Goal: Transaction & Acquisition: Purchase product/service

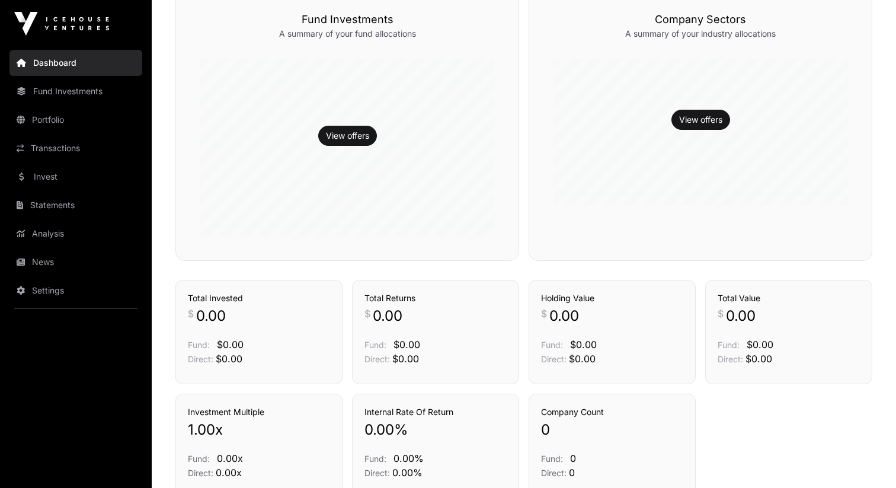
scroll to position [412, 0]
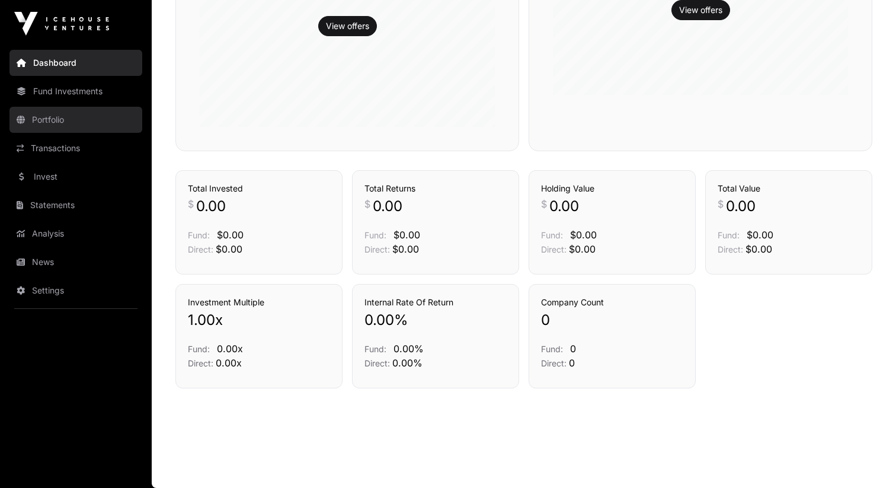
click at [69, 110] on link "Portfolio" at bounding box center [75, 120] width 133 height 26
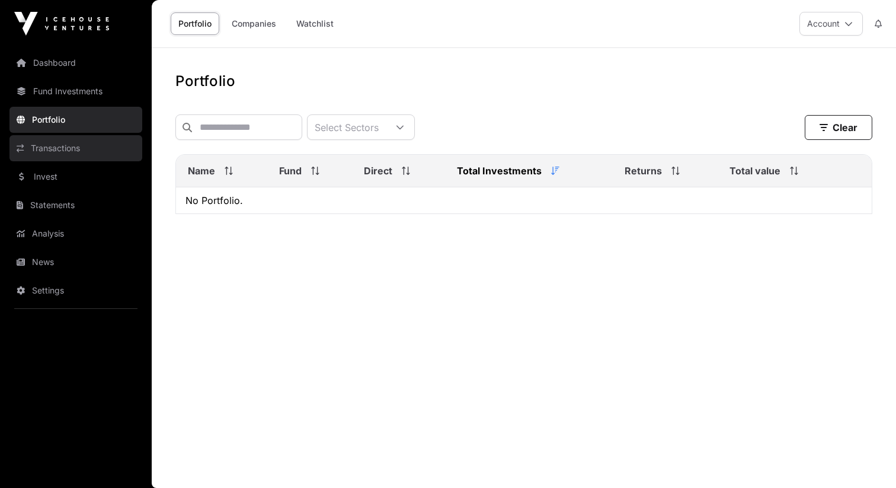
click at [82, 143] on link "Transactions" at bounding box center [75, 148] width 133 height 26
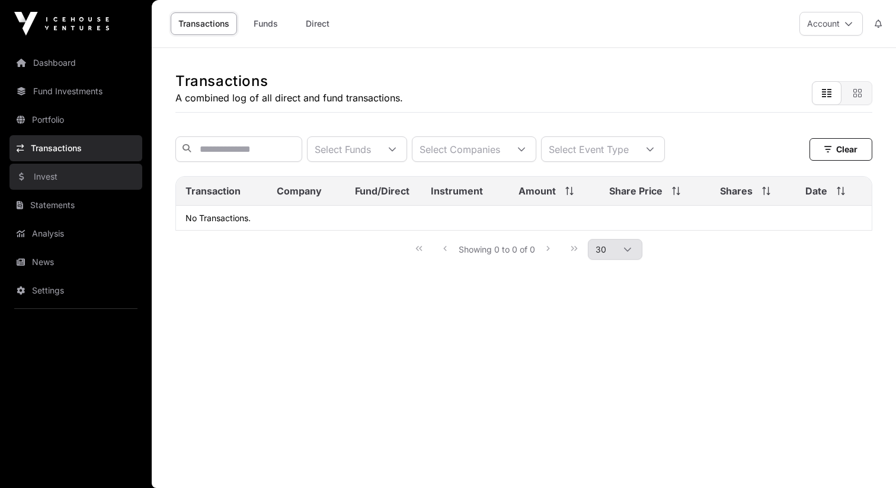
click at [83, 184] on link "Invest" at bounding box center [75, 177] width 133 height 26
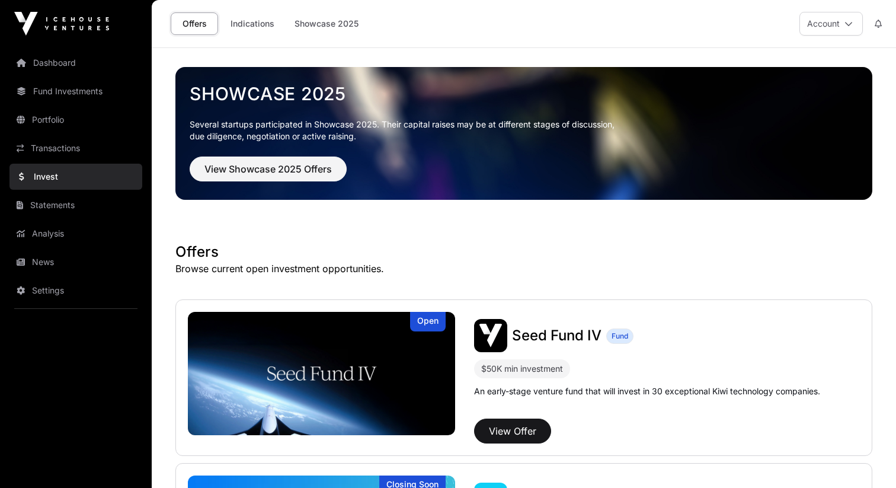
click at [318, 104] on link "Showcase 2025" at bounding box center [524, 93] width 668 height 21
click at [339, 165] on button "View Showcase 2025 Offers" at bounding box center [268, 168] width 157 height 25
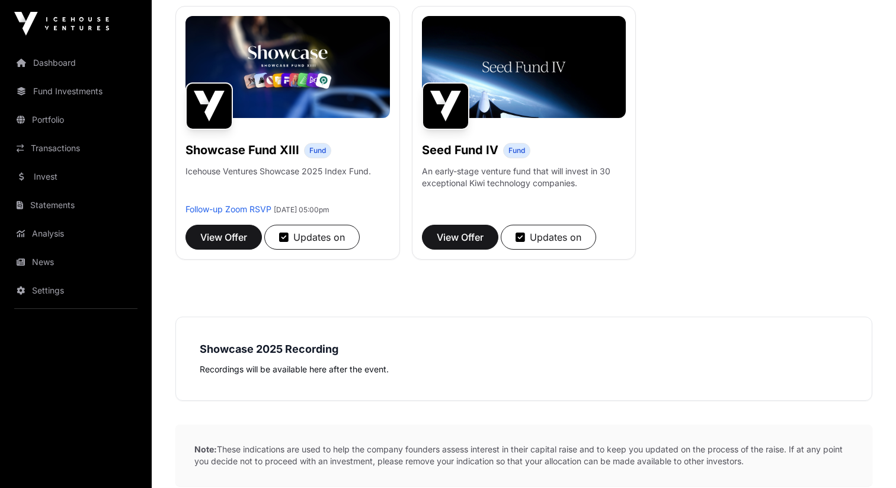
scroll to position [962, 0]
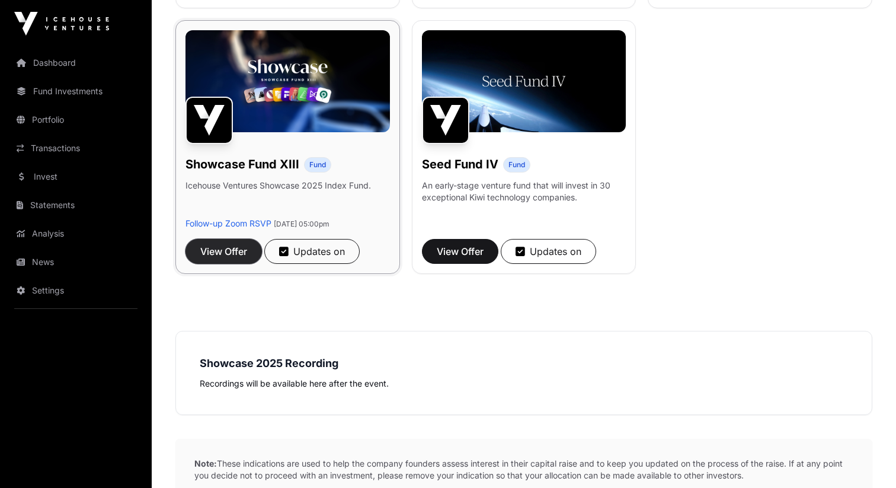
click at [230, 256] on span "View Offer" at bounding box center [223, 251] width 47 height 14
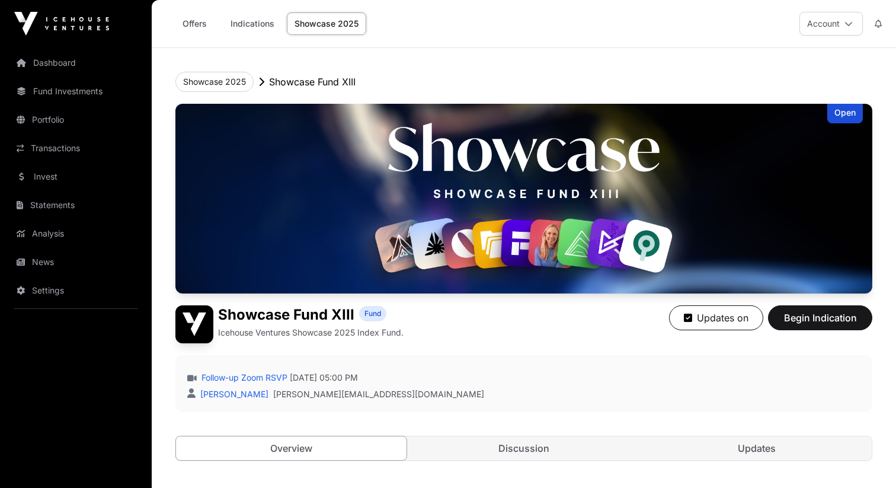
scroll to position [298, 0]
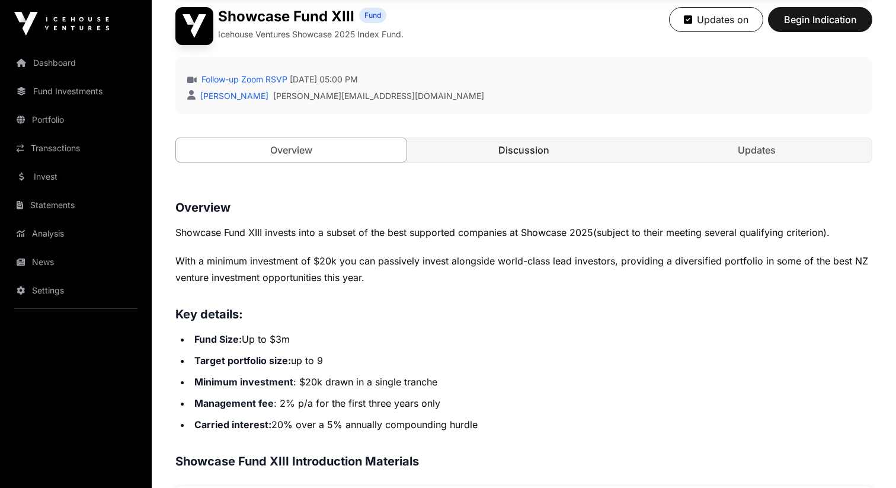
click at [487, 140] on link "Discussion" at bounding box center [524, 150] width 231 height 24
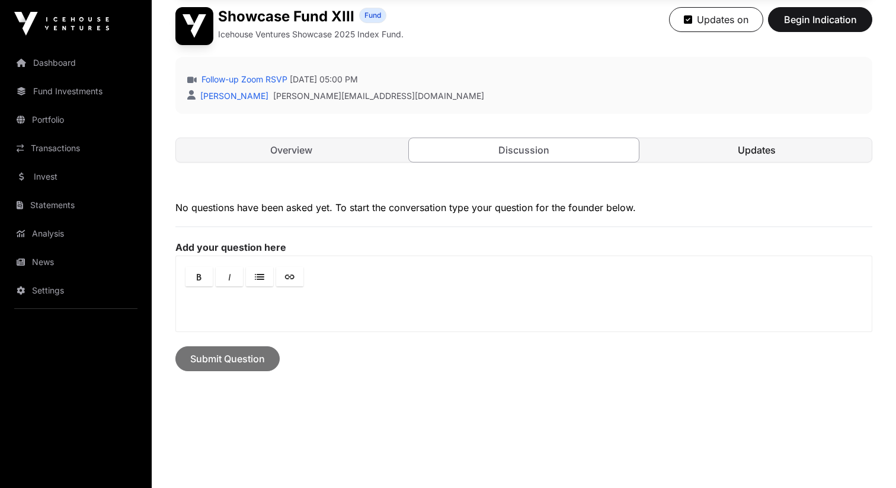
click at [743, 140] on link "Updates" at bounding box center [756, 150] width 231 height 24
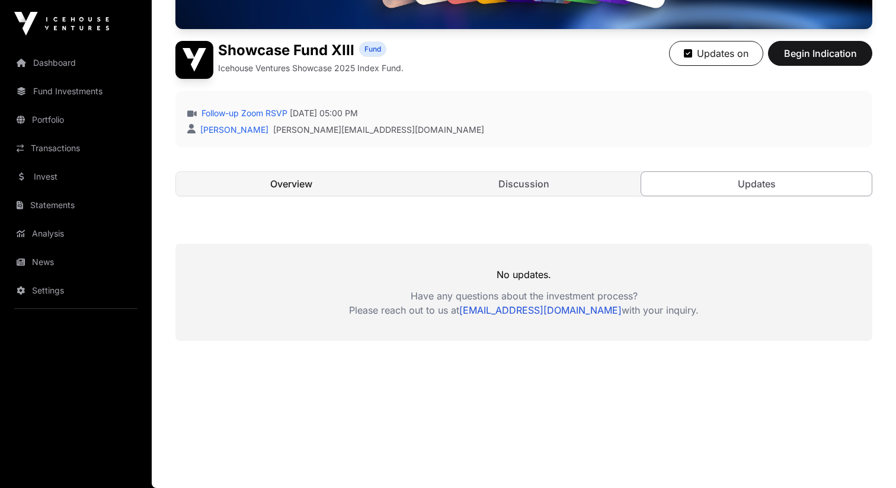
click at [379, 177] on link "Overview" at bounding box center [291, 184] width 231 height 24
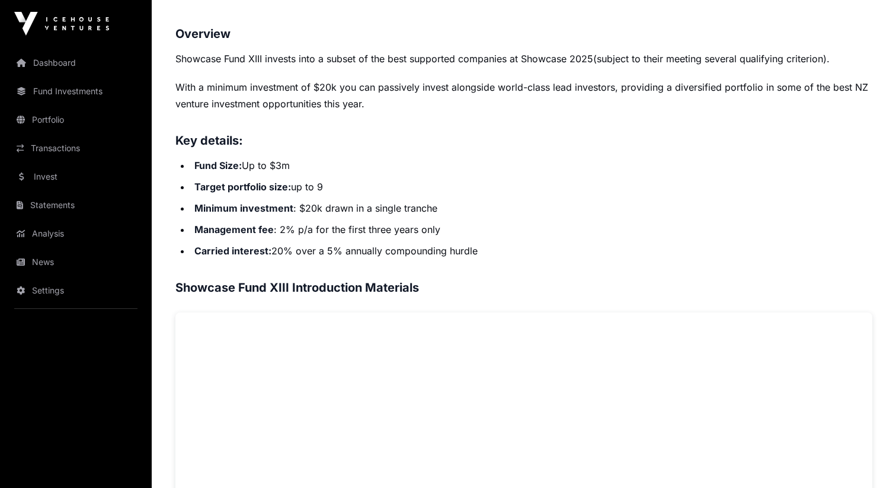
scroll to position [34, 0]
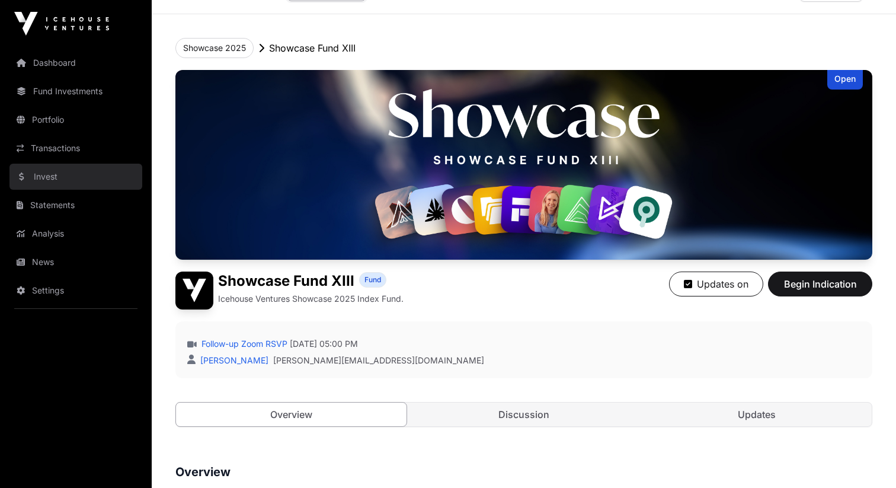
click at [94, 172] on link "Invest" at bounding box center [75, 177] width 133 height 26
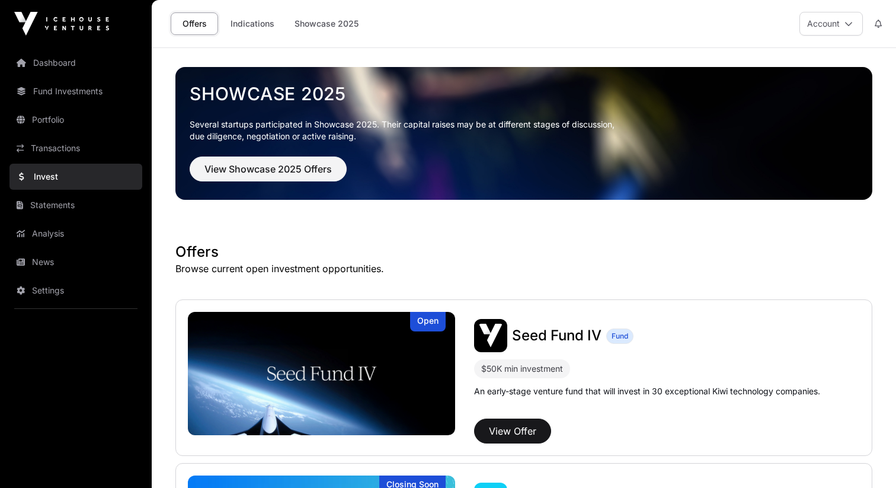
scroll to position [223, 0]
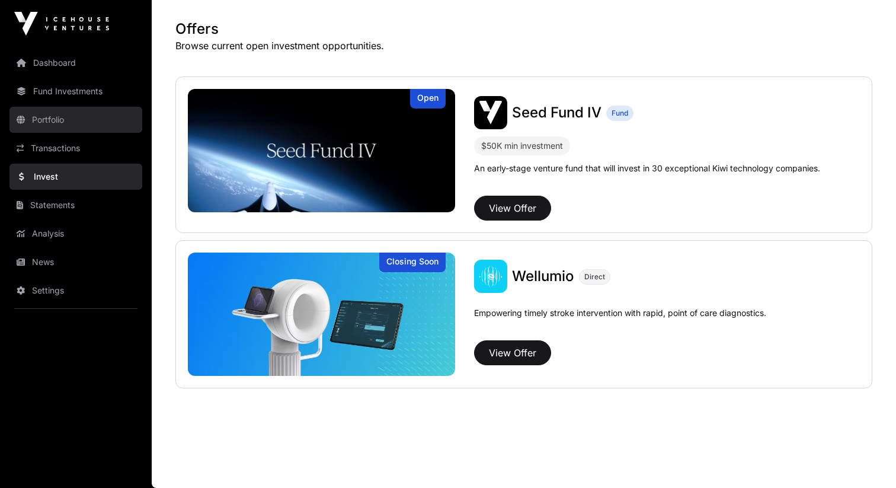
click at [94, 121] on link "Portfolio" at bounding box center [75, 120] width 133 height 26
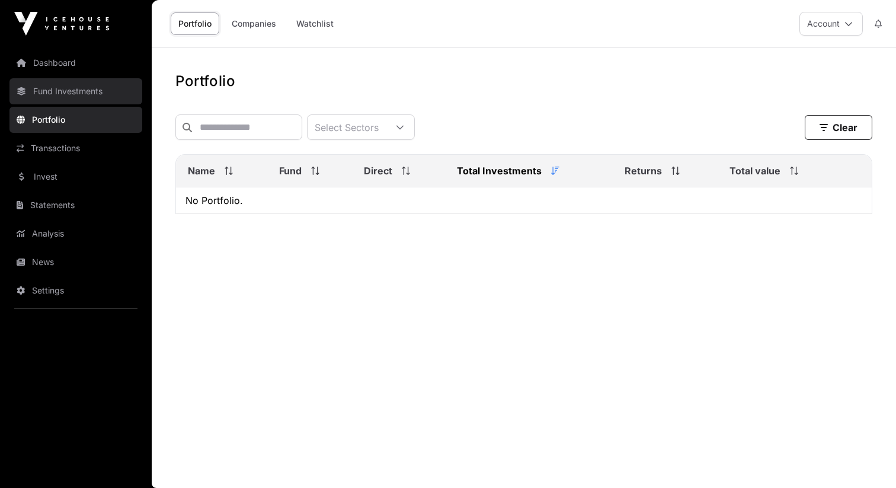
click at [94, 85] on link "Fund Investments" at bounding box center [75, 91] width 133 height 26
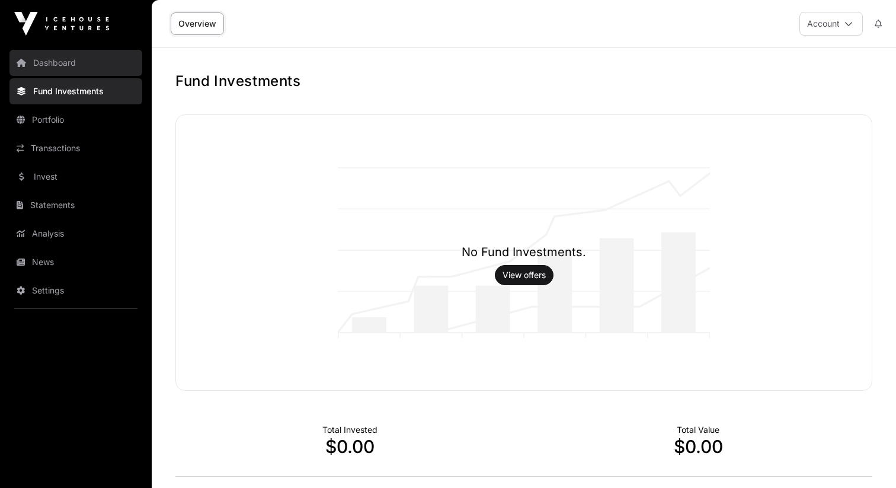
click at [81, 57] on link "Dashboard" at bounding box center [75, 63] width 133 height 26
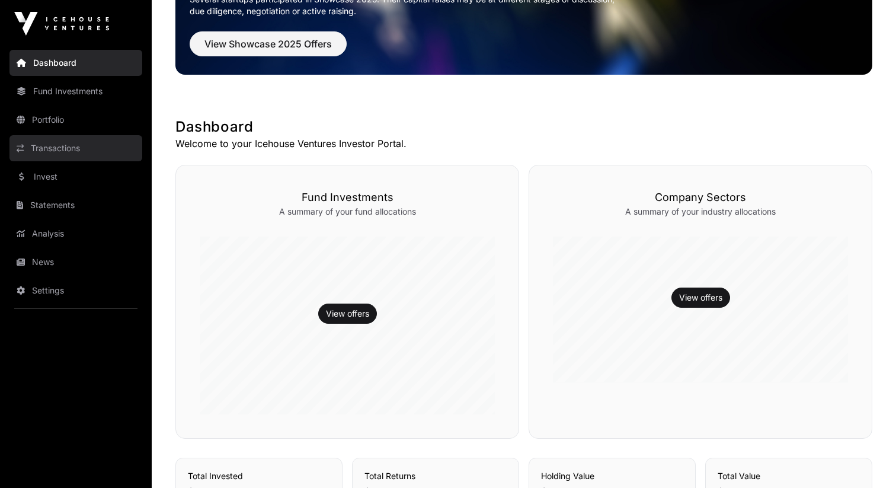
scroll to position [90, 0]
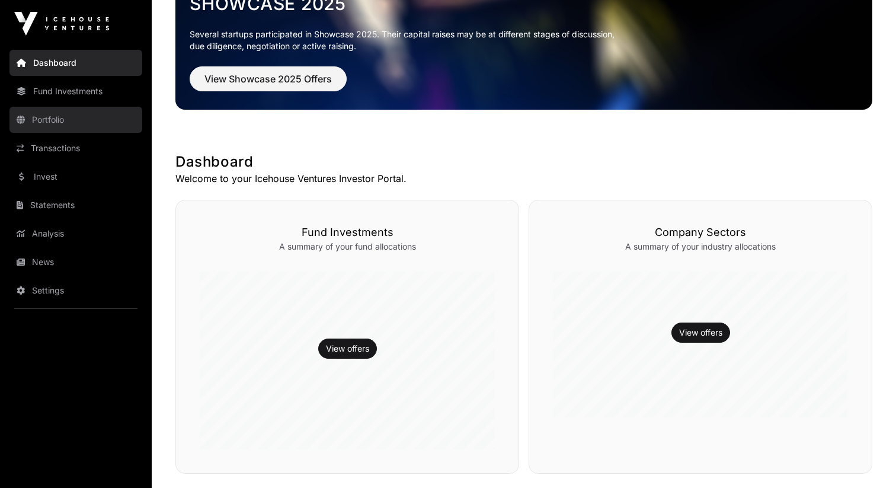
click at [80, 125] on link "Portfolio" at bounding box center [75, 120] width 133 height 26
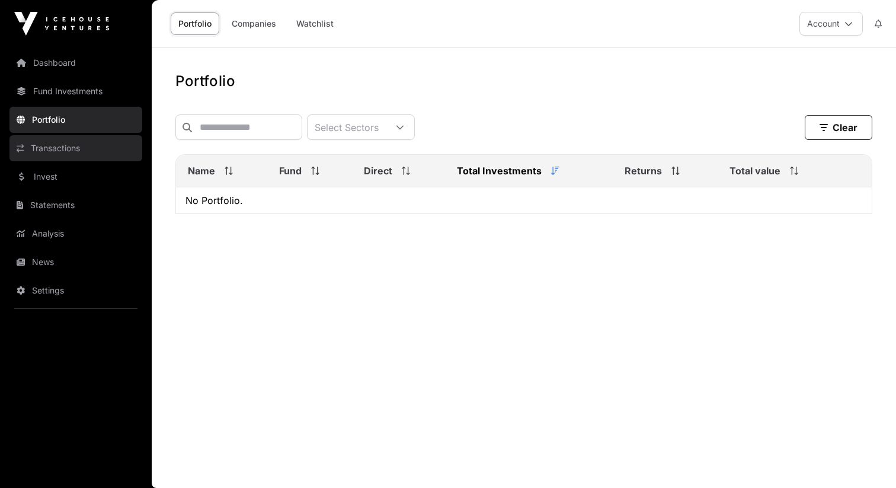
click at [95, 157] on link "Transactions" at bounding box center [75, 148] width 133 height 26
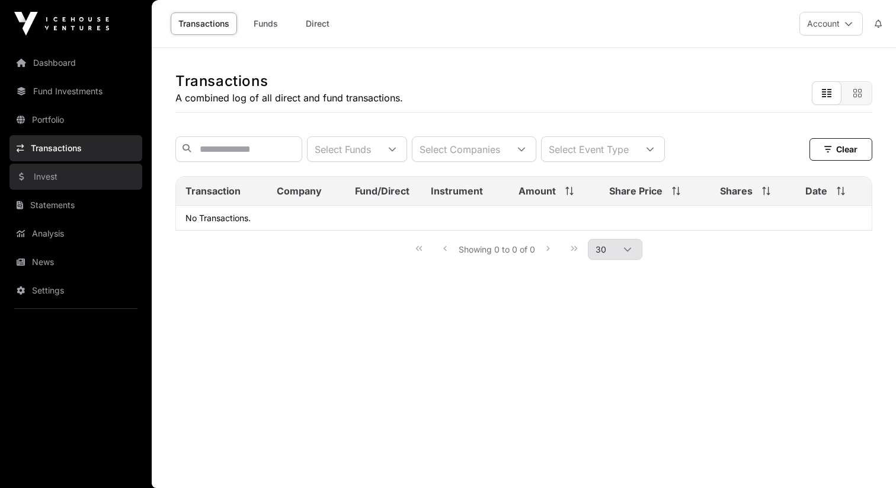
click at [108, 175] on link "Invest" at bounding box center [75, 177] width 133 height 26
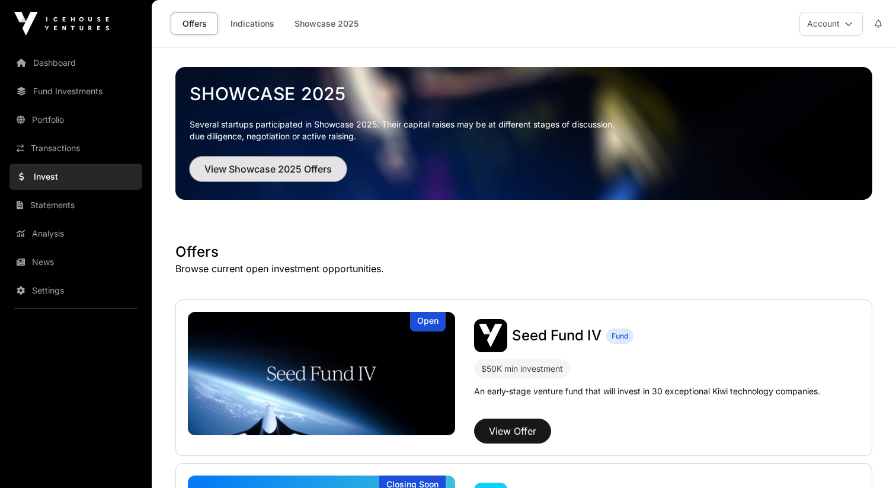
click at [335, 160] on button "View Showcase 2025 Offers" at bounding box center [268, 168] width 157 height 25
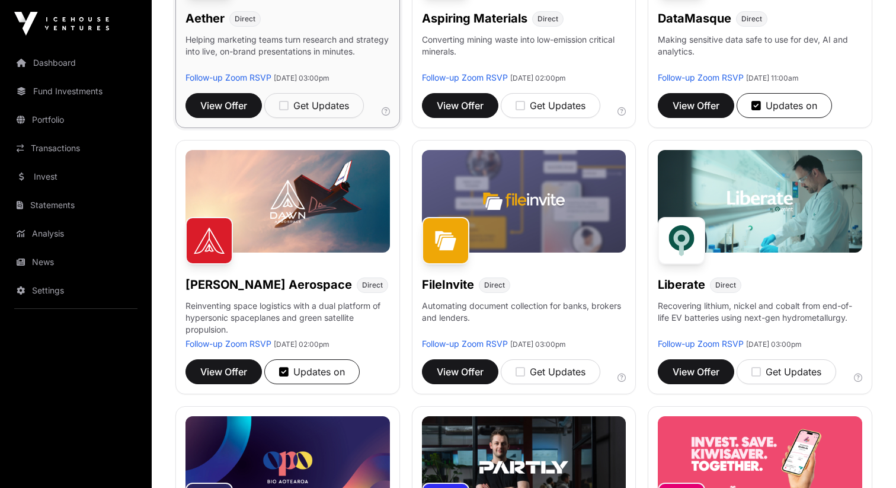
scroll to position [312, 0]
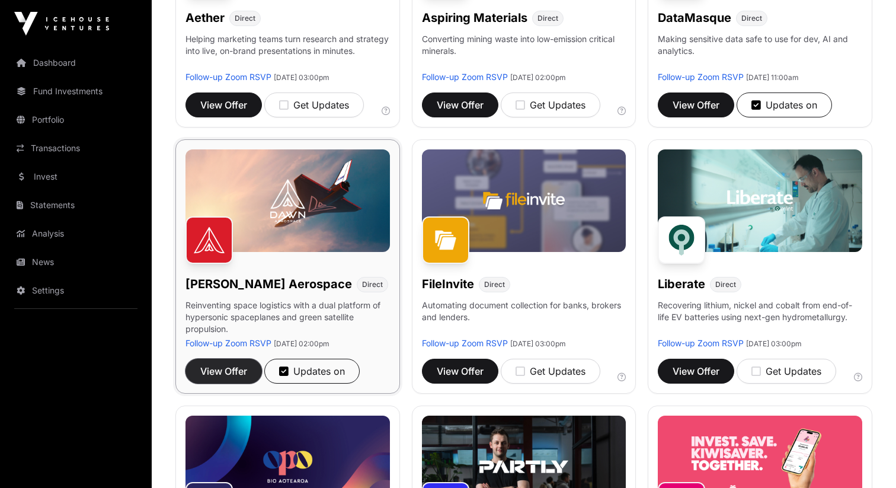
click at [237, 375] on span "View Offer" at bounding box center [223, 371] width 47 height 14
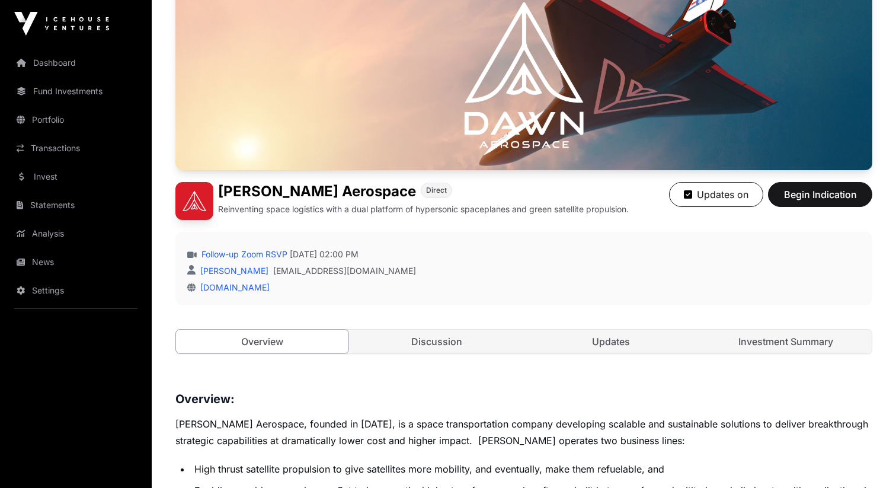
scroll to position [124, 0]
click at [790, 203] on button "Begin Indication" at bounding box center [820, 193] width 104 height 25
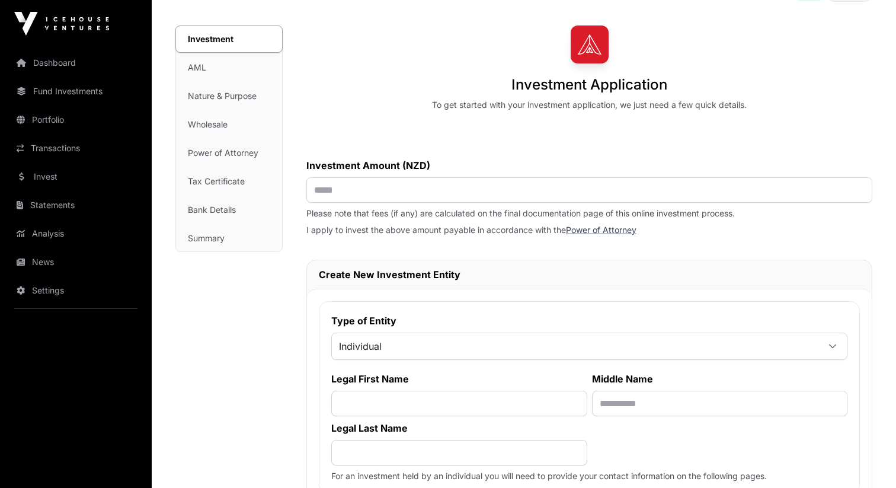
scroll to position [73, 0]
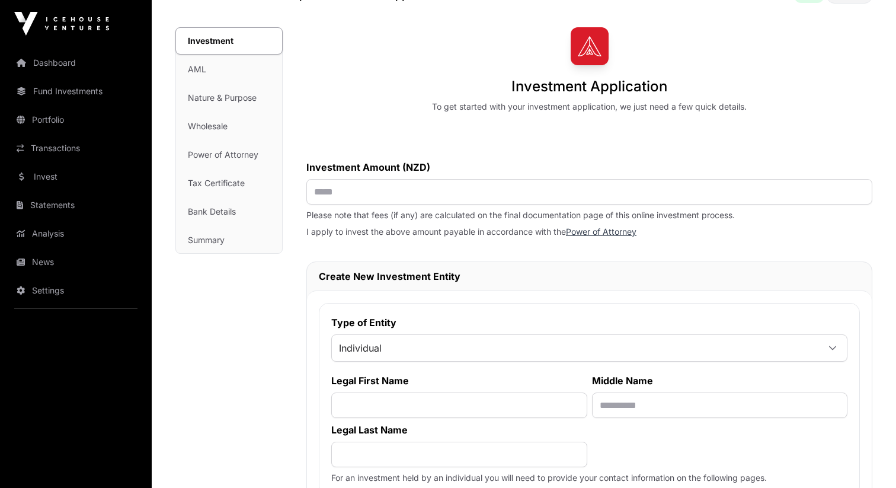
click at [219, 128] on div "Investment AML Nature & Purpose Wholesale Power of Attorney Tax Certificate Ban…" at bounding box center [229, 140] width 106 height 225
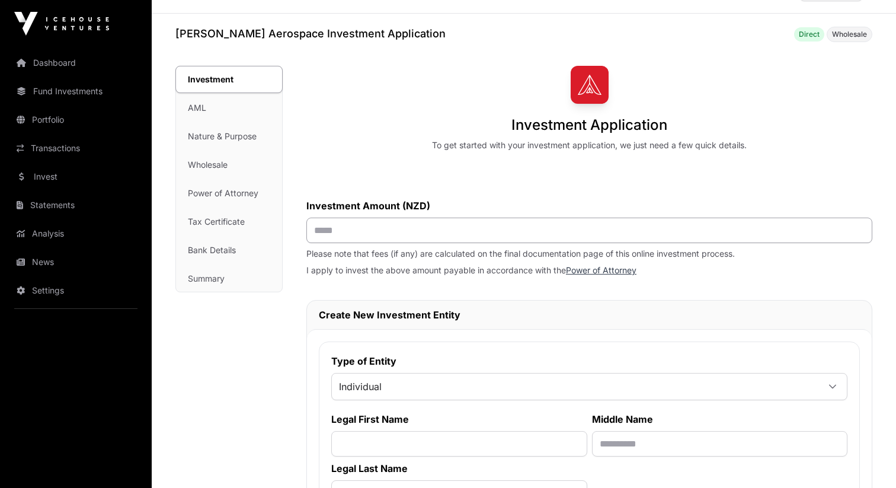
scroll to position [419, 0]
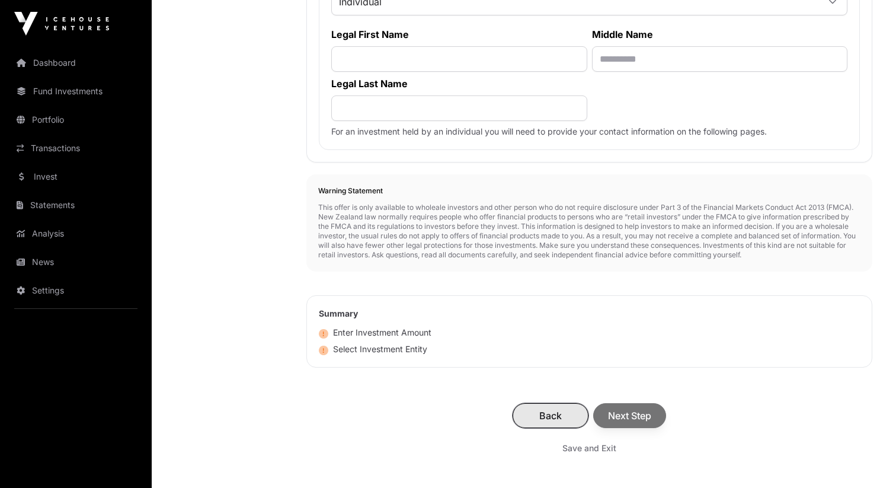
click at [551, 414] on span "Back" at bounding box center [550, 415] width 46 height 14
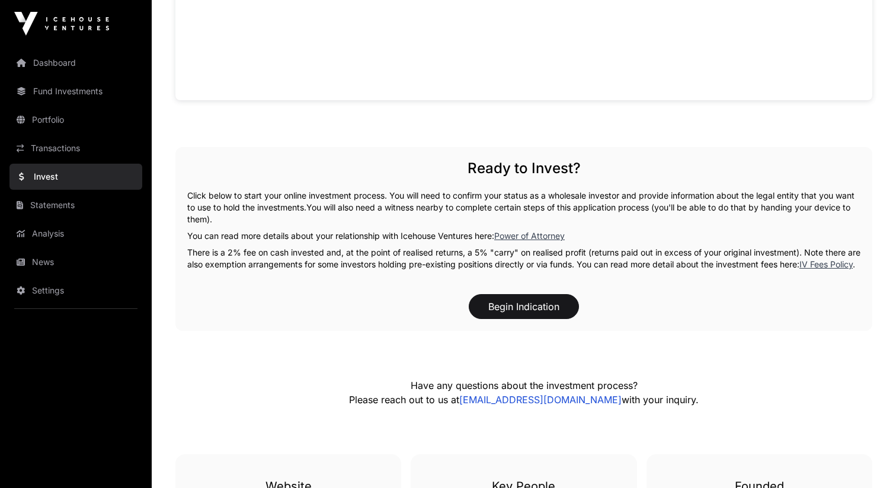
scroll to position [1203, 0]
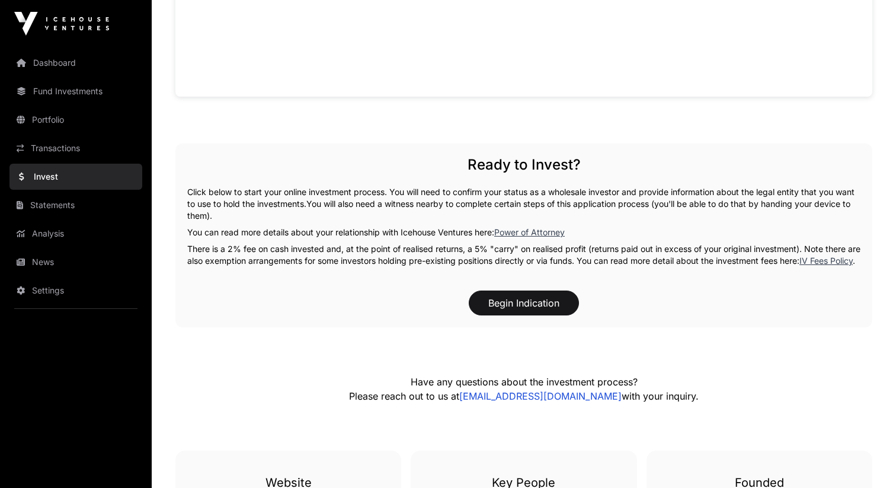
click at [534, 257] on p "There is a 2% fee on cash invested and, at the point of realised returns, a 5% …" at bounding box center [523, 255] width 673 height 24
click at [832, 262] on link "IV Fees Policy" at bounding box center [825, 260] width 53 height 10
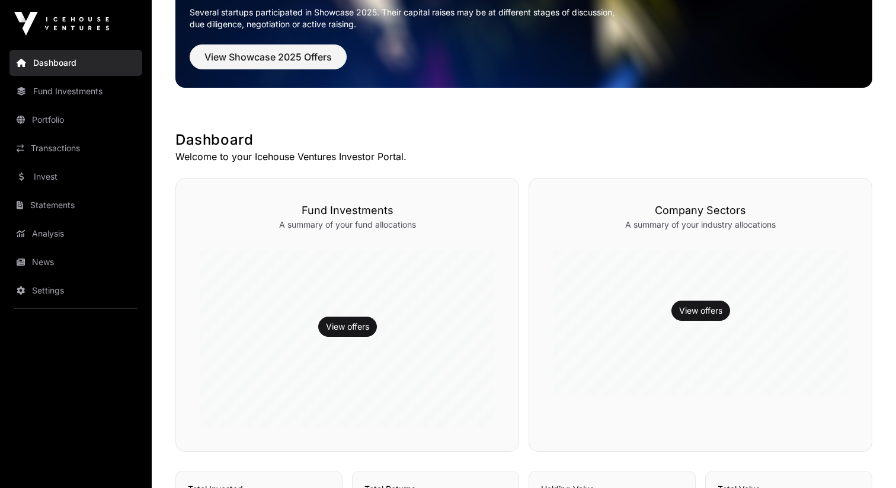
scroll to position [122, 0]
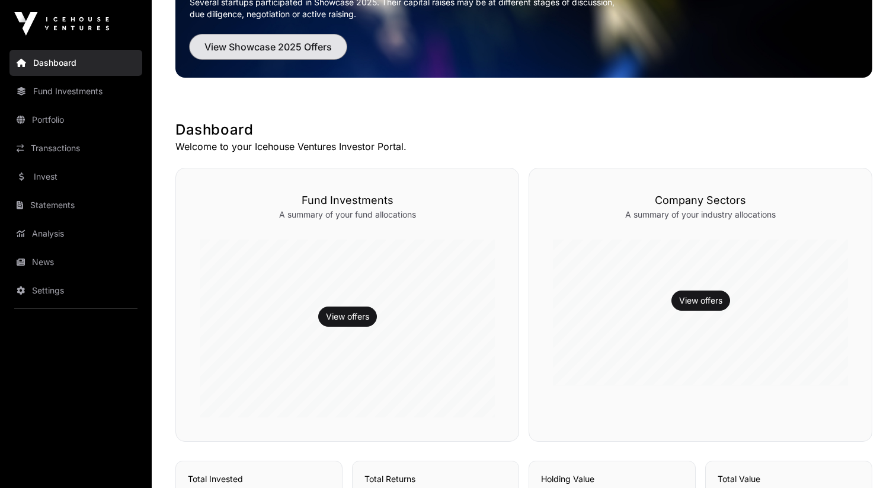
click at [254, 50] on span "View Showcase 2025 Offers" at bounding box center [267, 47] width 127 height 14
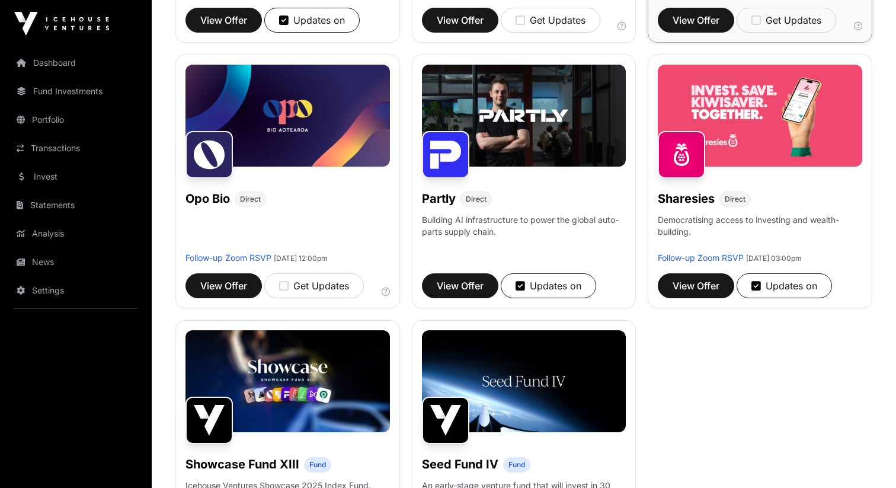
scroll to position [661, 0]
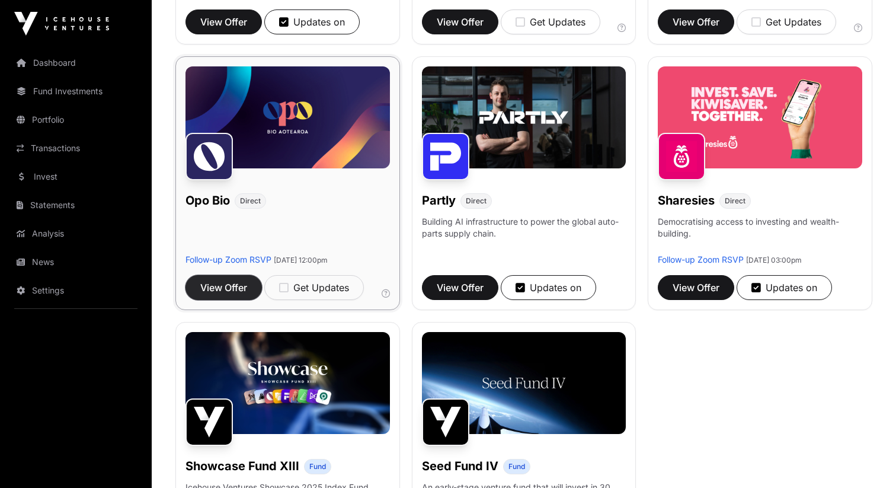
click at [236, 287] on span "View Offer" at bounding box center [223, 287] width 47 height 14
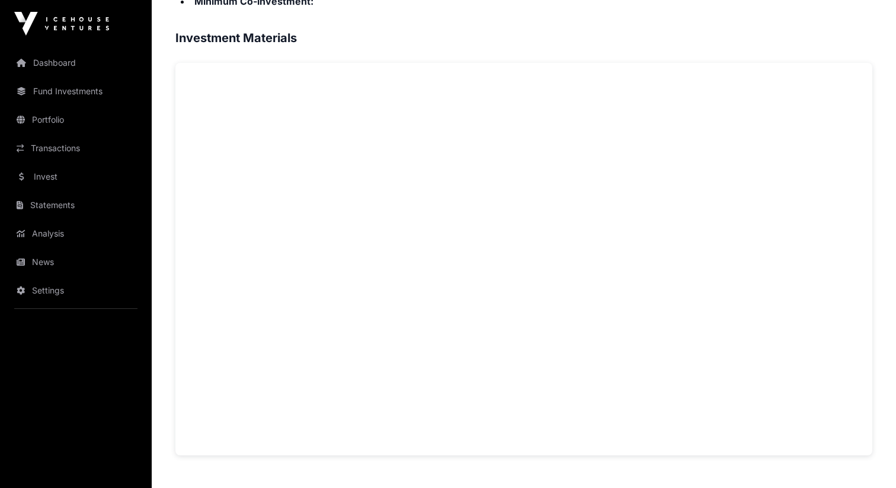
scroll to position [748, 0]
